Goal: Task Accomplishment & Management: Manage account settings

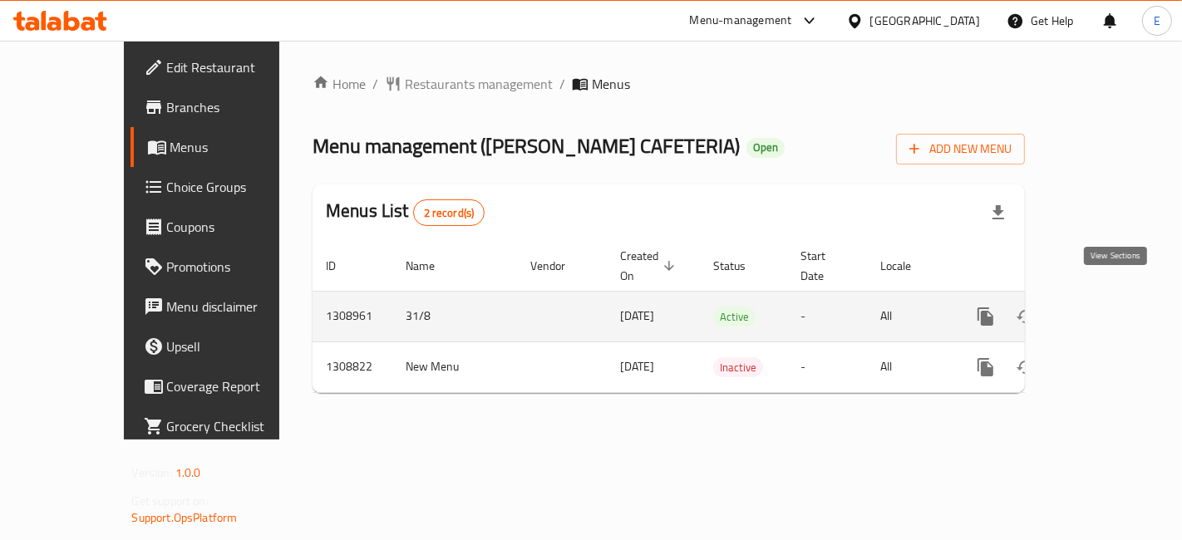
click at [1113, 309] on icon "enhanced table" at bounding box center [1105, 316] width 15 height 15
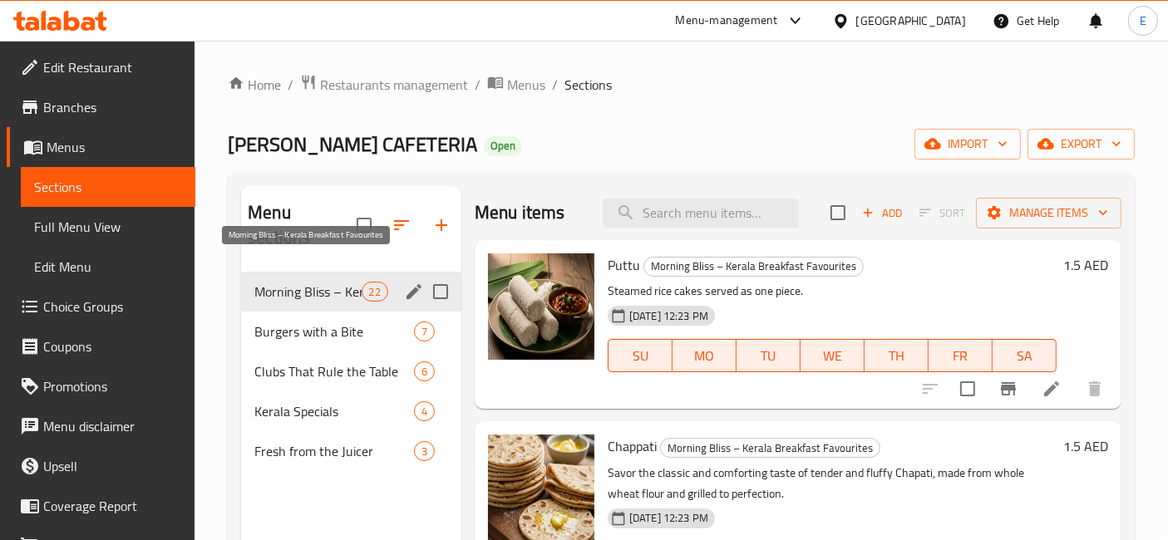
click at [329, 282] on span "Morning Bliss – Kerala Breakfast Favourites" at bounding box center [307, 292] width 106 height 20
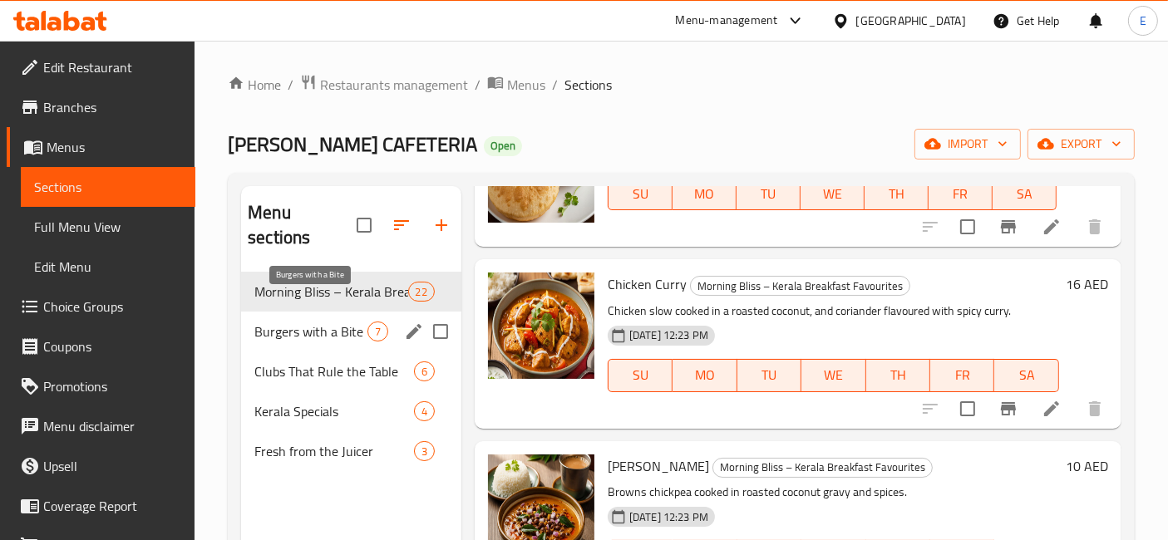
click at [317, 322] on span "Burgers with a Bite" at bounding box center [310, 332] width 113 height 20
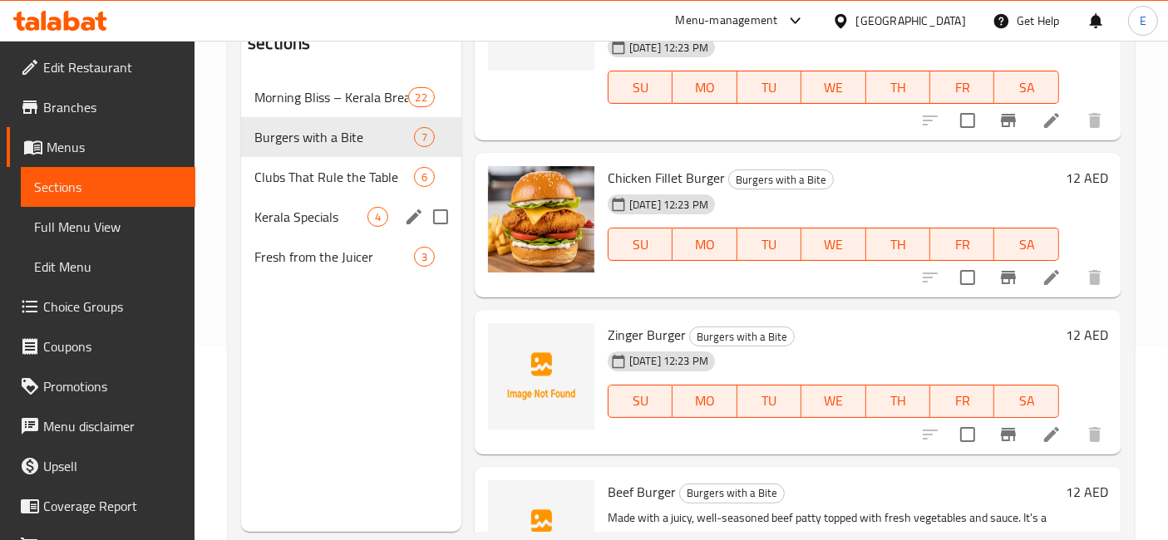
scroll to position [191, 0]
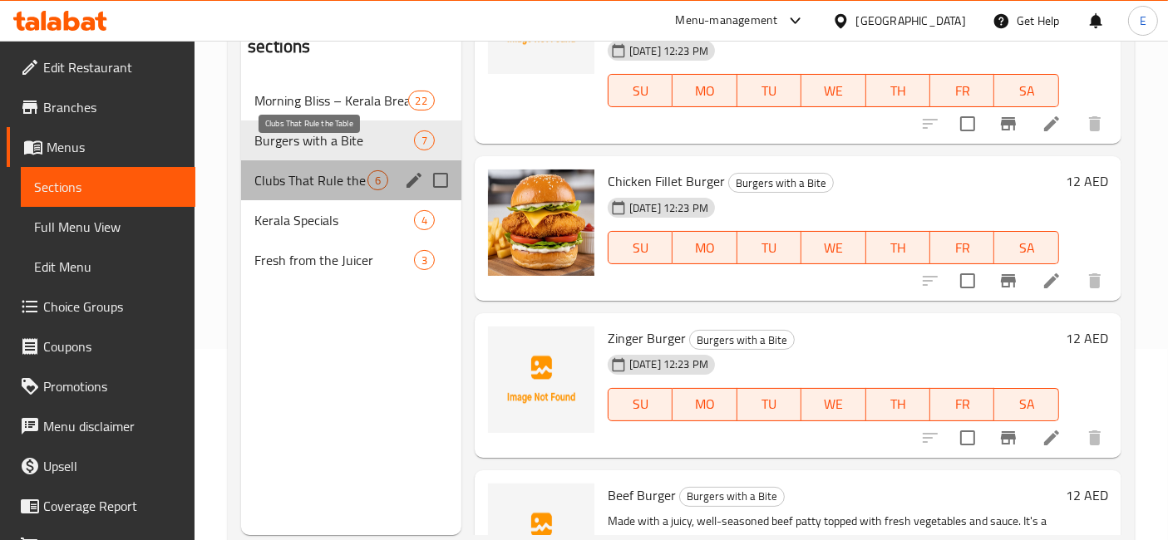
click at [333, 170] on span "Clubs That Rule the Table" at bounding box center [310, 180] width 113 height 20
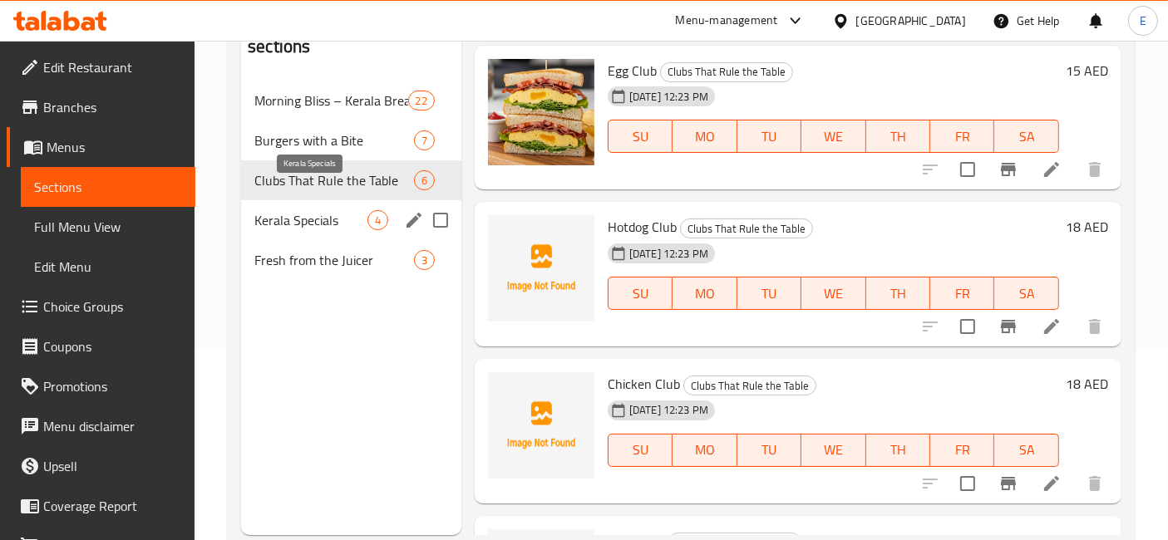
click at [270, 210] on span "Kerala Specials" at bounding box center [310, 220] width 113 height 20
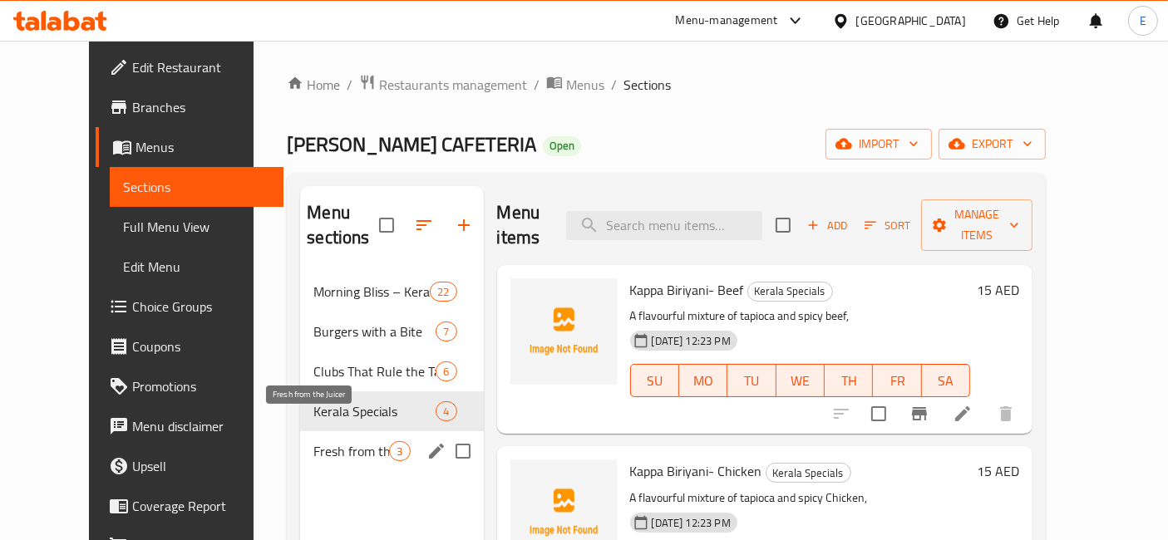
click at [300, 436] on div "Fresh from the Juicer 3" at bounding box center [391, 451] width 183 height 40
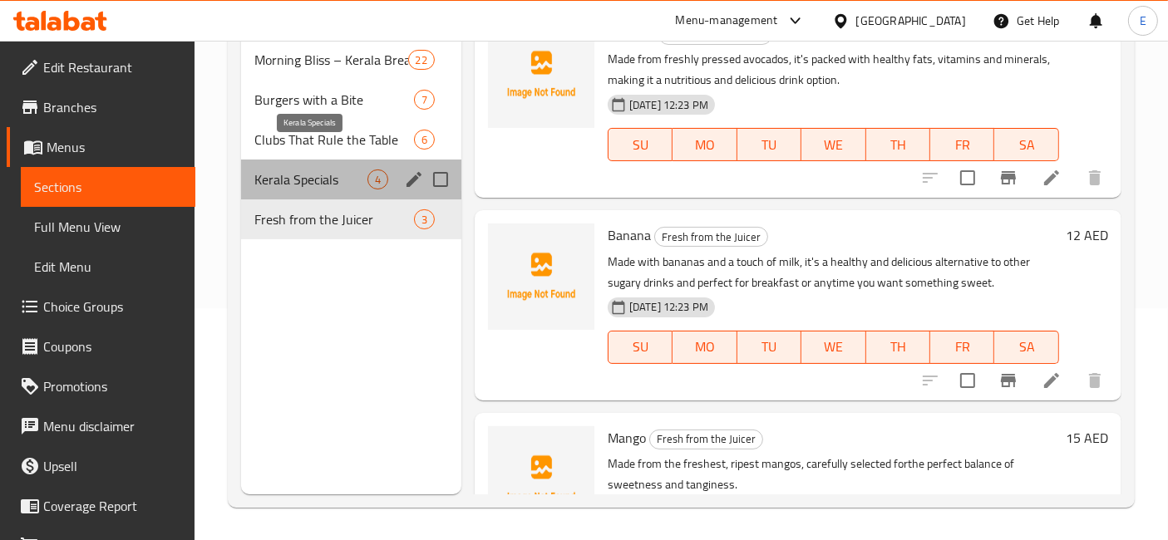
click at [316, 170] on span "Kerala Specials" at bounding box center [310, 180] width 113 height 20
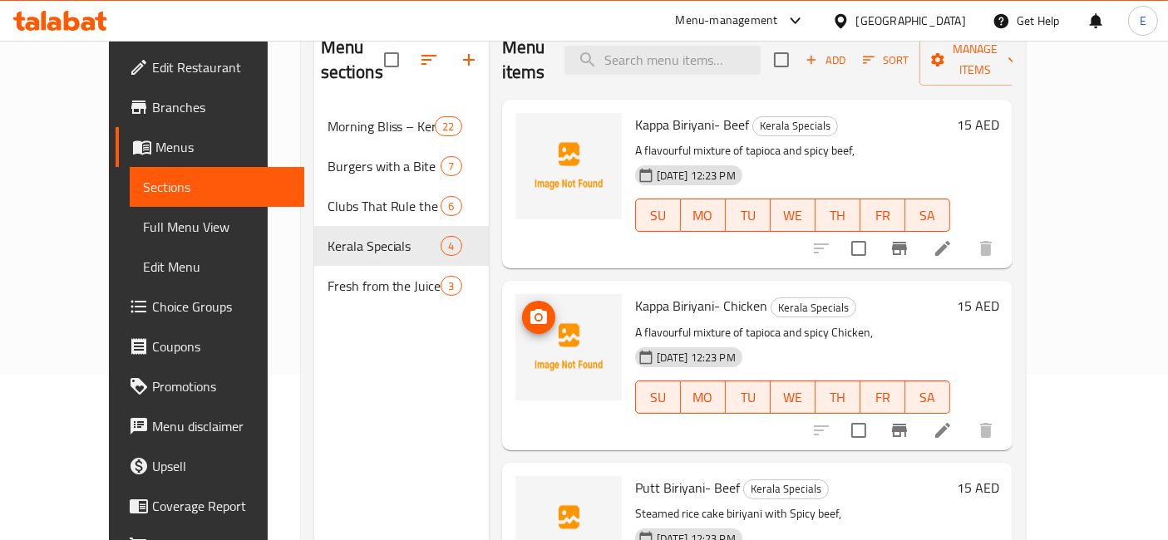
scroll to position [83, 0]
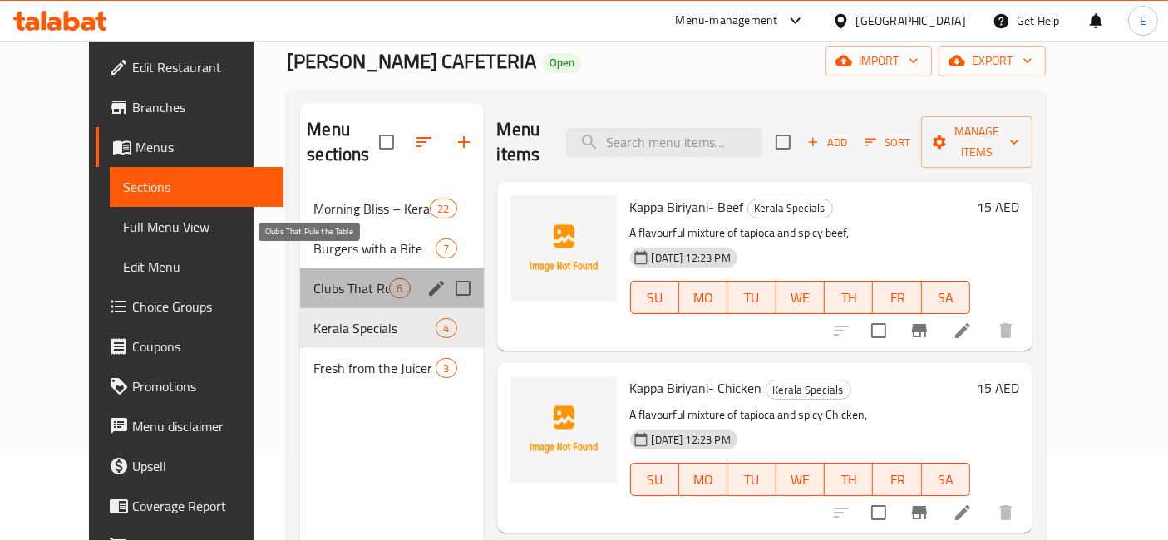
click at [337, 278] on span "Clubs That Rule the Table" at bounding box center [351, 288] width 76 height 20
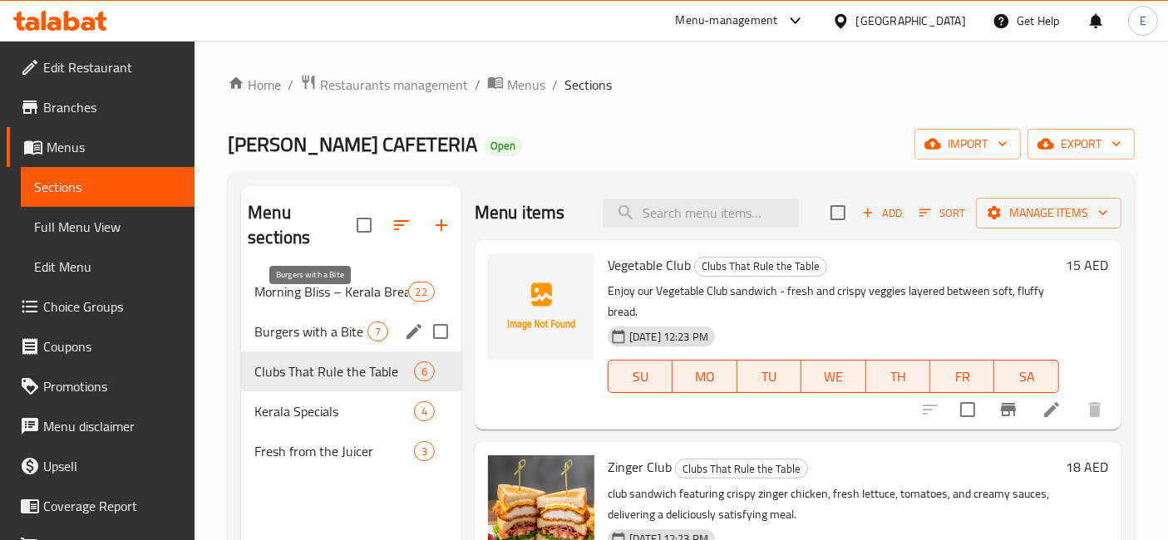
click at [306, 322] on span "Burgers with a Bite" at bounding box center [310, 332] width 113 height 20
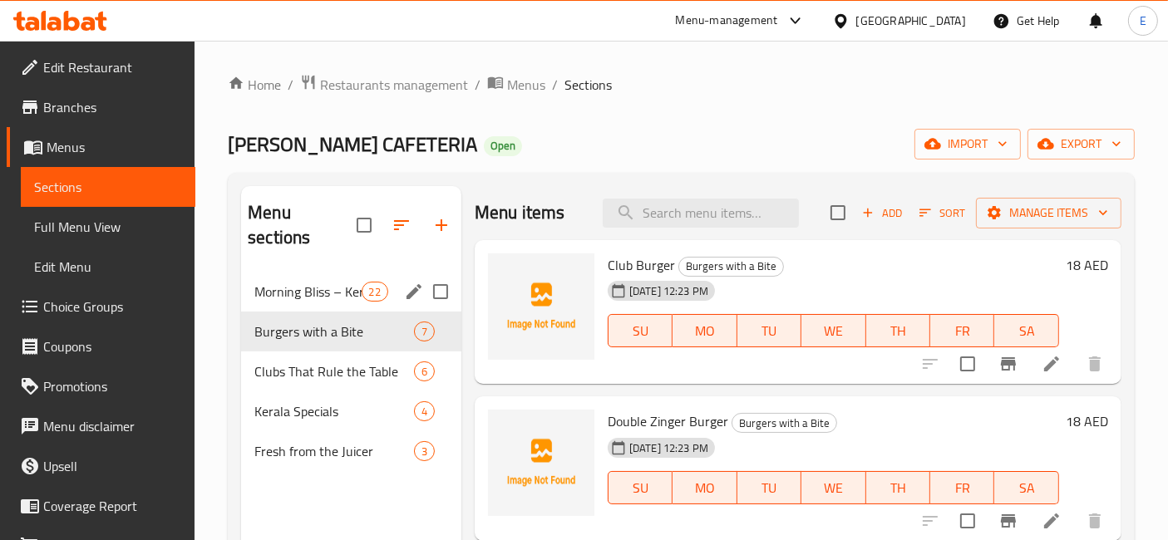
click at [265, 282] on span "Morning Bliss – Kerala Breakfast Favourites" at bounding box center [307, 292] width 106 height 20
